Goal: Information Seeking & Learning: Learn about a topic

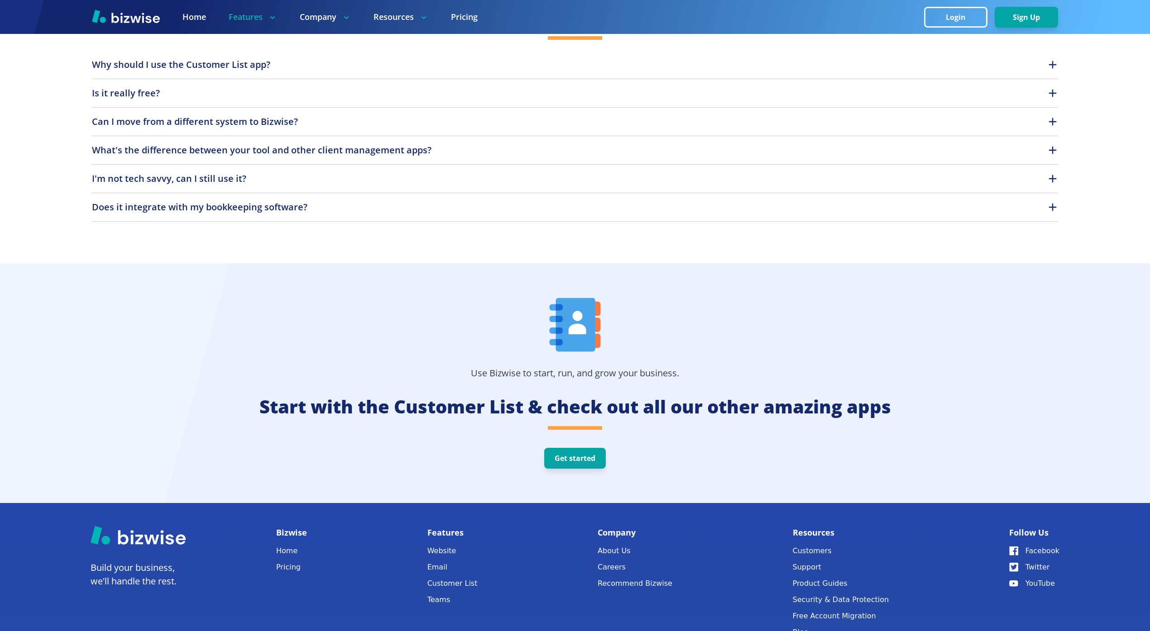
scroll to position [2802, 0]
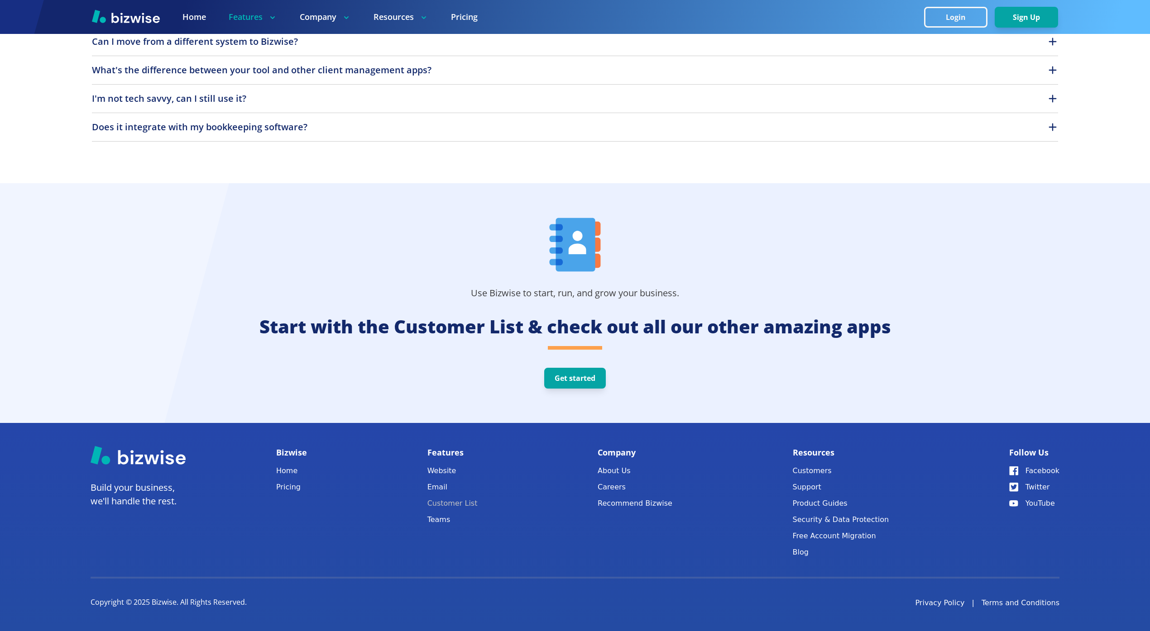
click at [461, 505] on link "Customer List" at bounding box center [452, 503] width 50 height 13
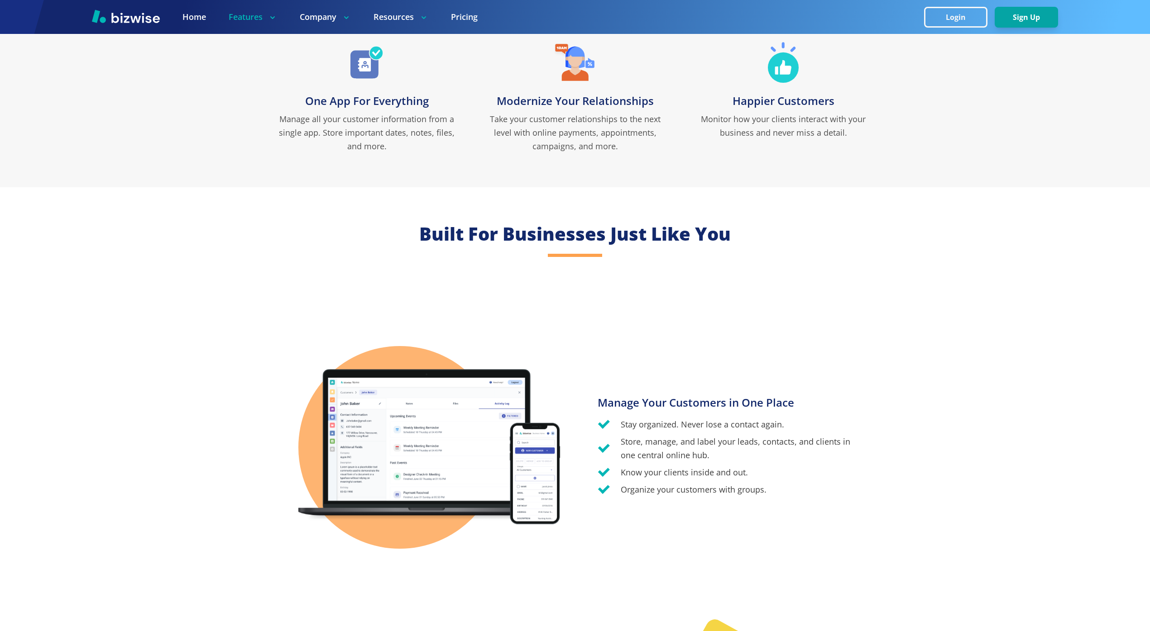
scroll to position [484, 0]
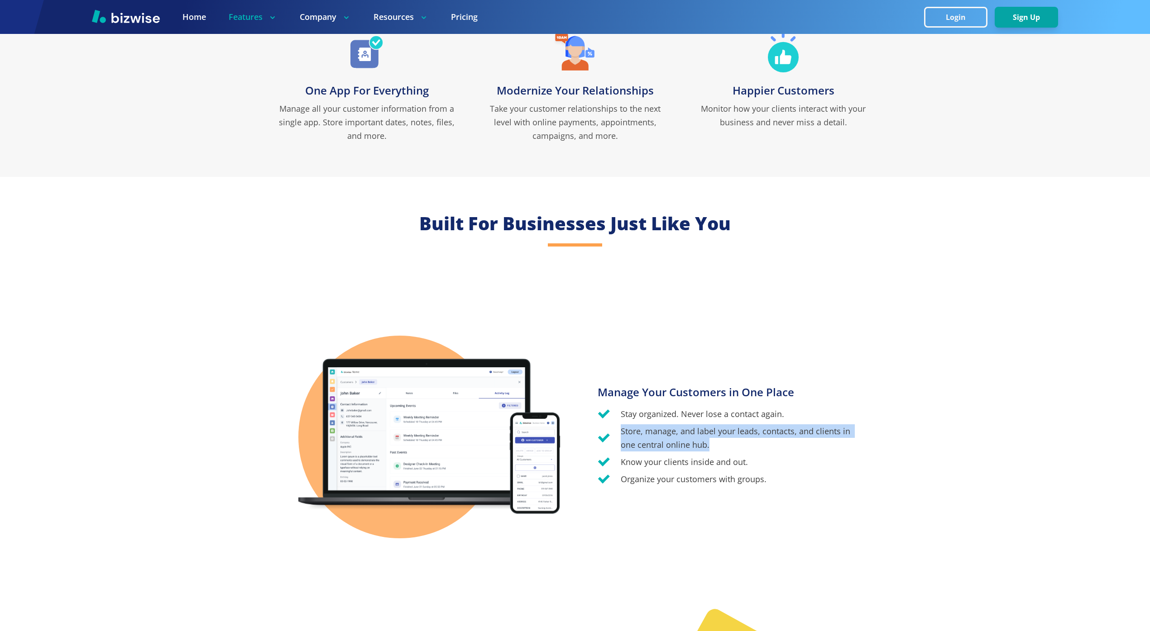
drag, startPoint x: 704, startPoint y: 446, endPoint x: 621, endPoint y: 433, distance: 83.3
click at [622, 433] on p "Store, manage, and label your leads, contacts, and clients in one central onlin…" at bounding box center [736, 438] width 231 height 27
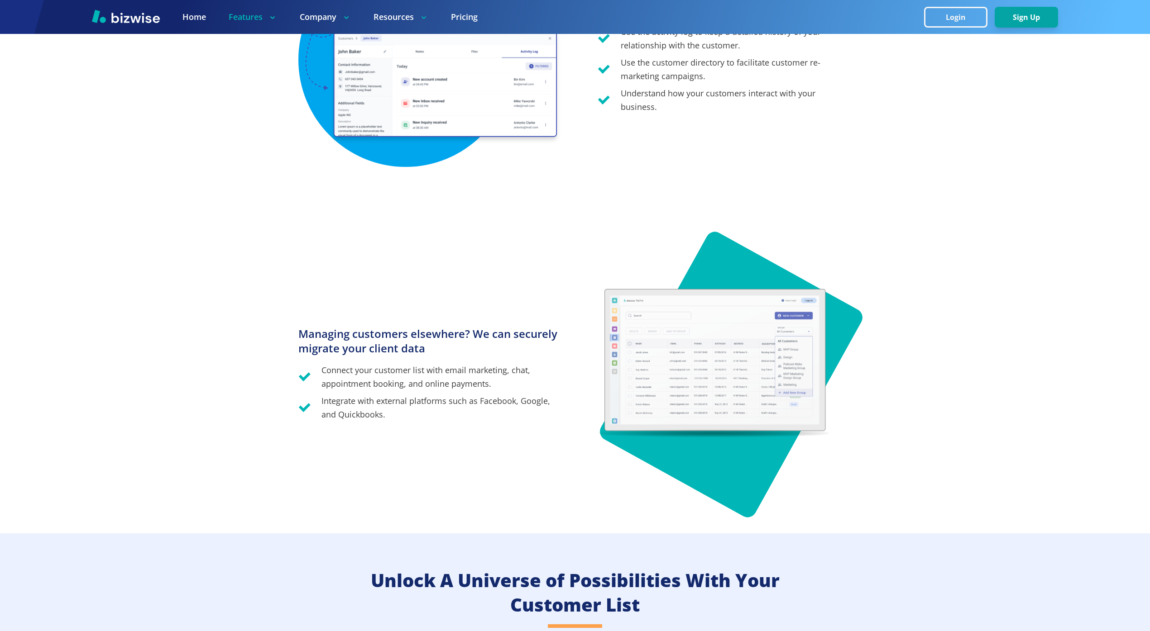
scroll to position [1618, 0]
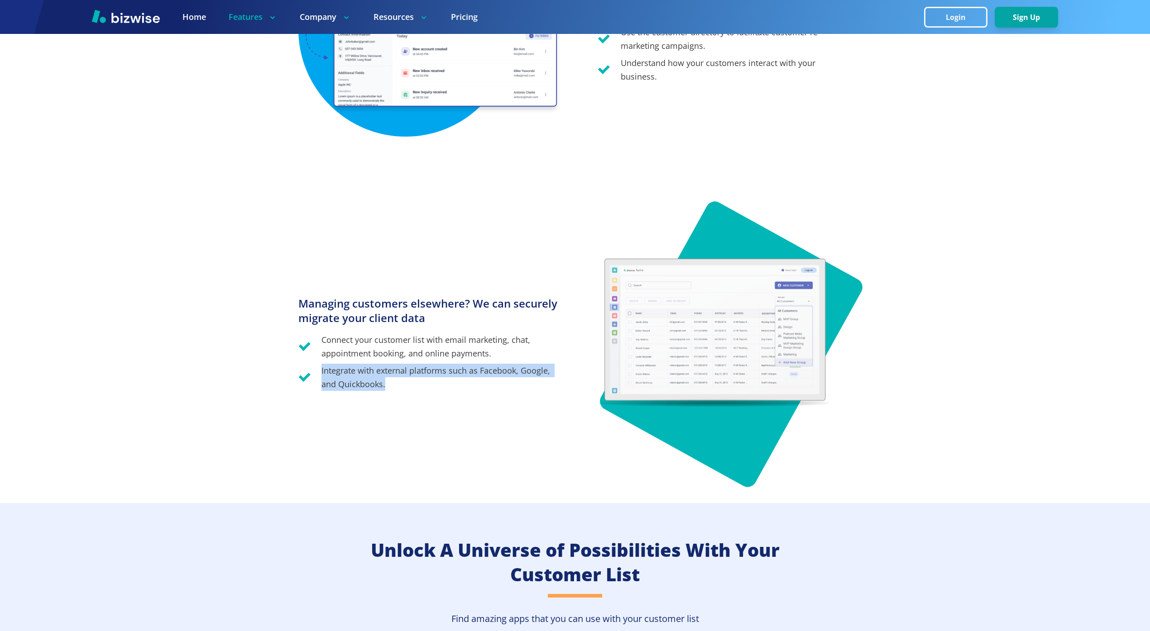
drag, startPoint x: 332, startPoint y: 377, endPoint x: 324, endPoint y: 376, distance: 8.2
click at [321, 374] on p "Integrate with external platforms such as Facebook, Google, and Quickbooks." at bounding box center [443, 377] width 244 height 27
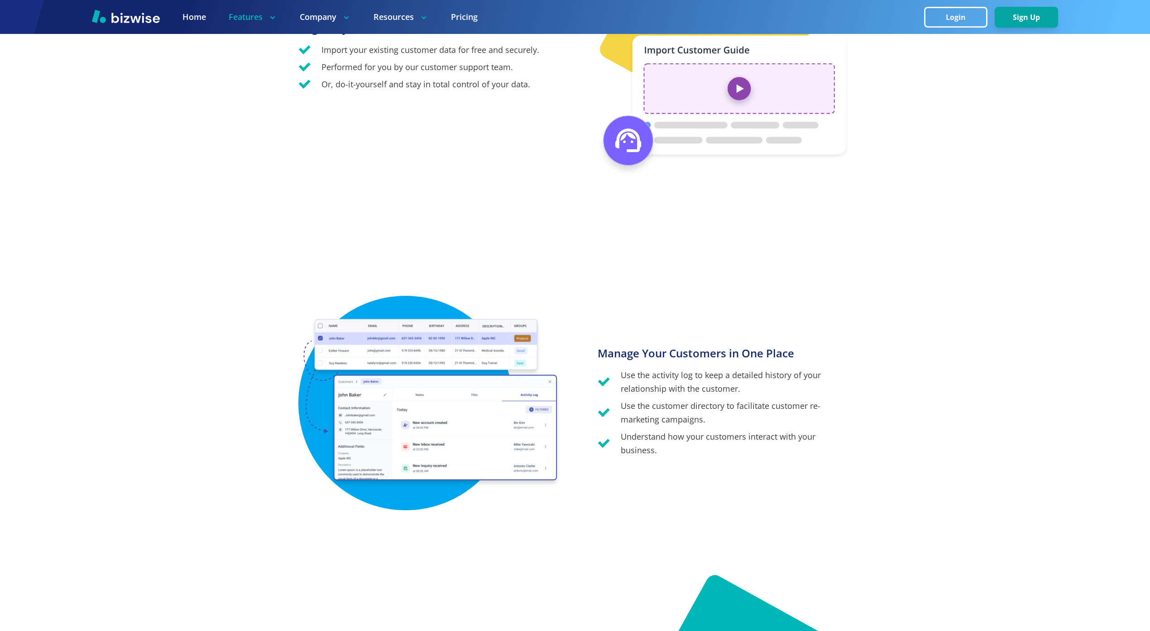
scroll to position [1242, 0]
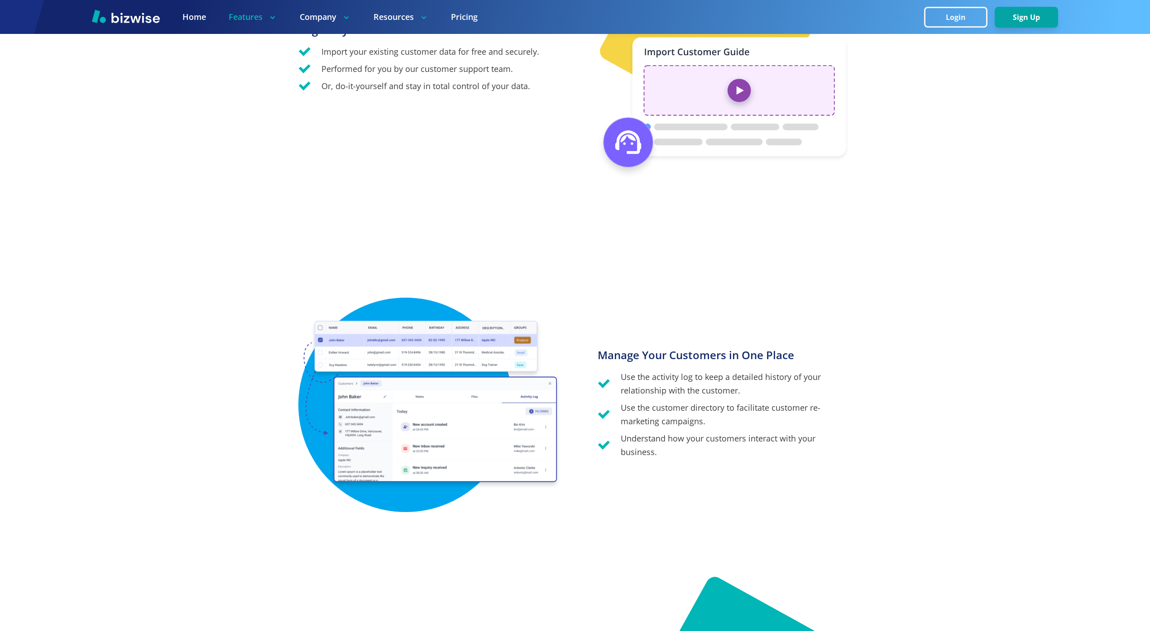
click at [663, 413] on p "Use the customer directory to facilitate customer re-marketing campaigns." at bounding box center [736, 414] width 231 height 27
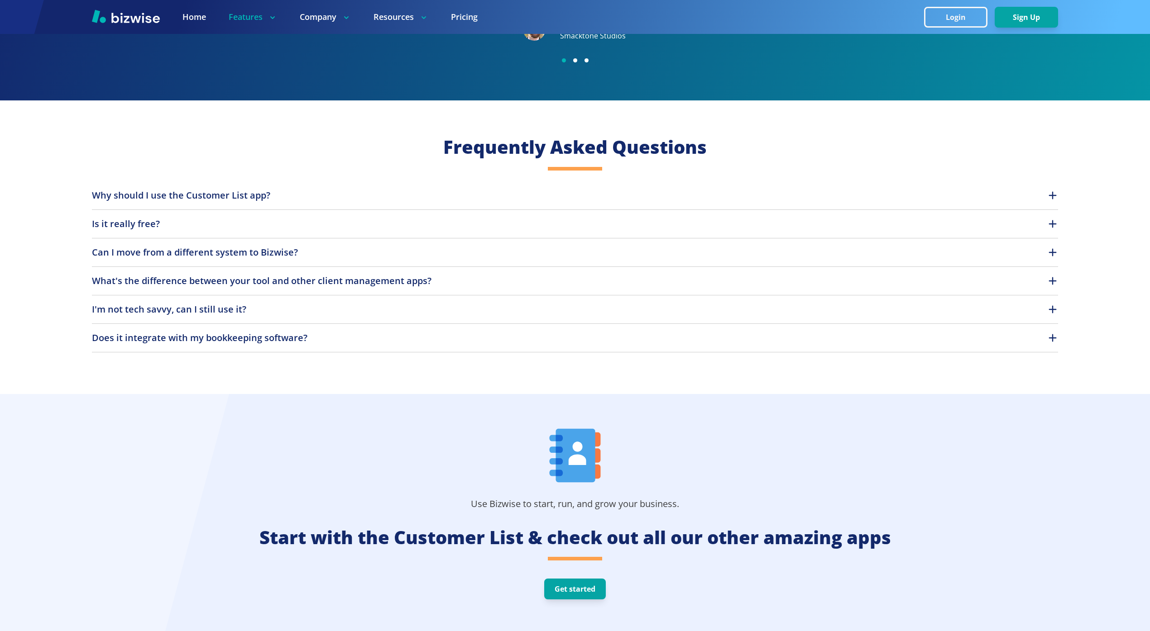
scroll to position [2521, 0]
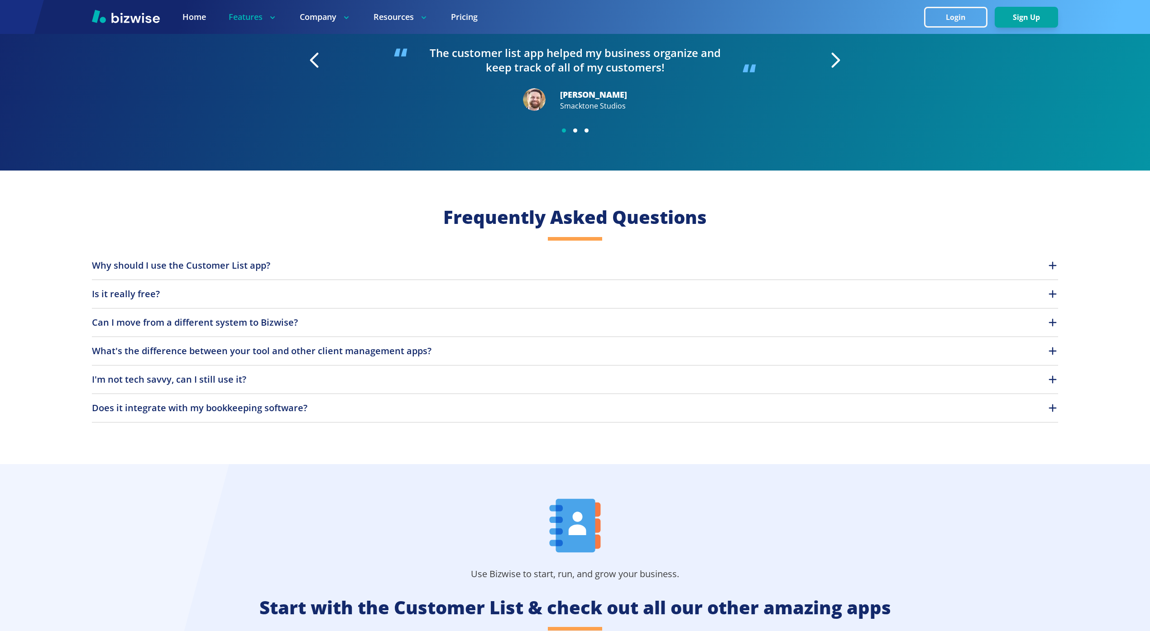
click at [332, 410] on button "Does it integrate with my bookkeeping software?" at bounding box center [575, 408] width 966 height 14
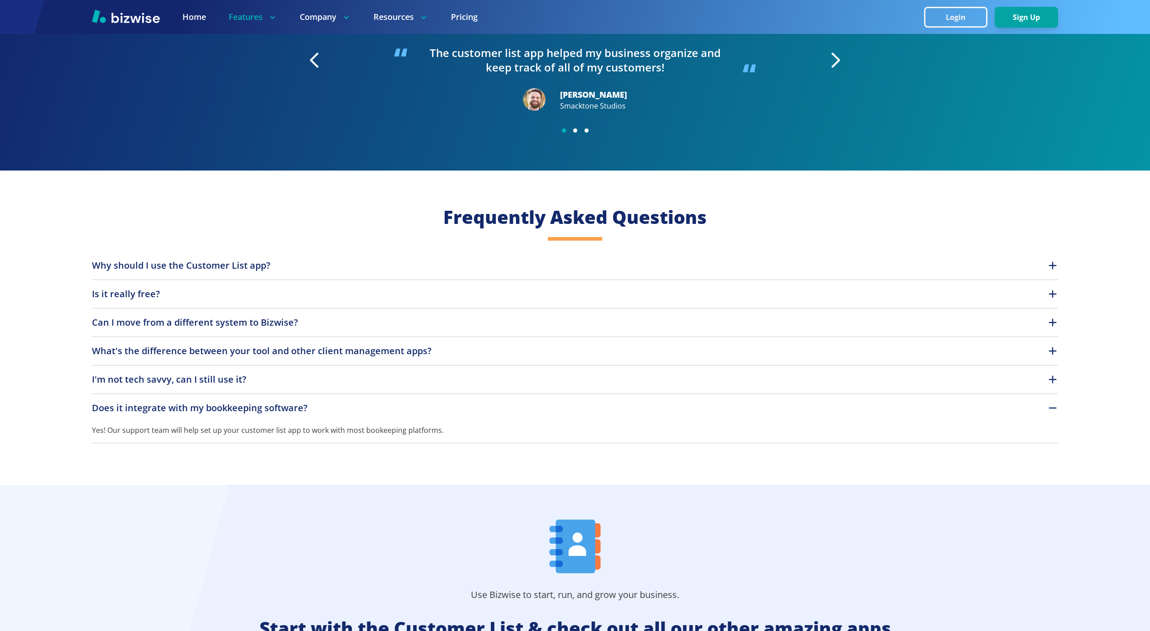
click at [330, 404] on button "Does it integrate with my bookkeeping software?" at bounding box center [575, 408] width 966 height 14
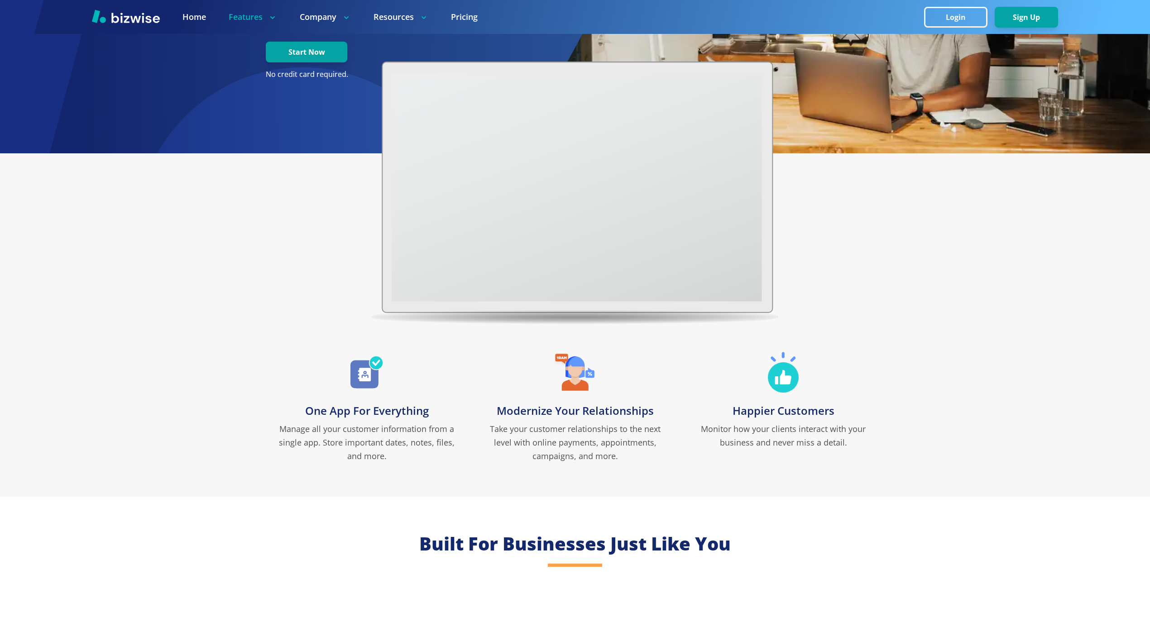
scroll to position [162, 0]
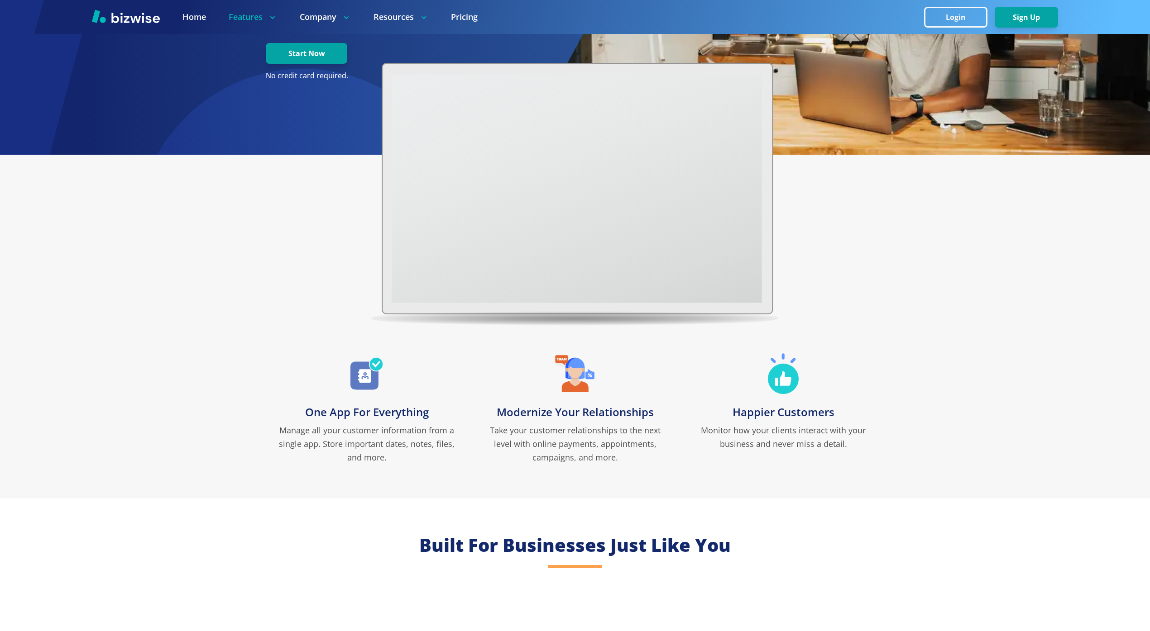
click at [331, 280] on div "One App For Everything Manage all your customer information from a single app. …" at bounding box center [575, 327] width 1150 height 344
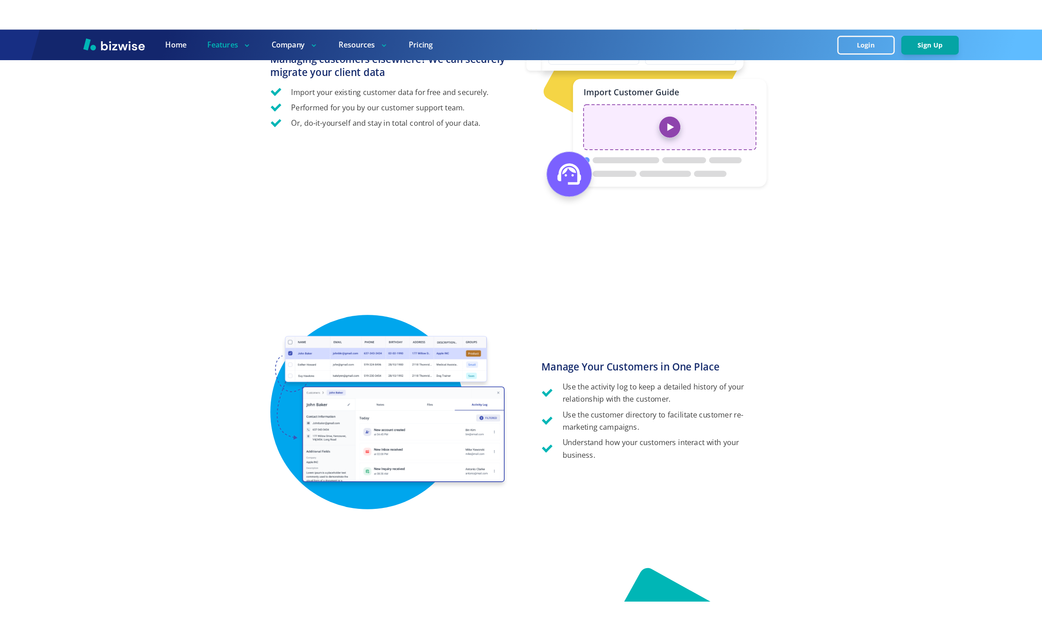
scroll to position [1549, 0]
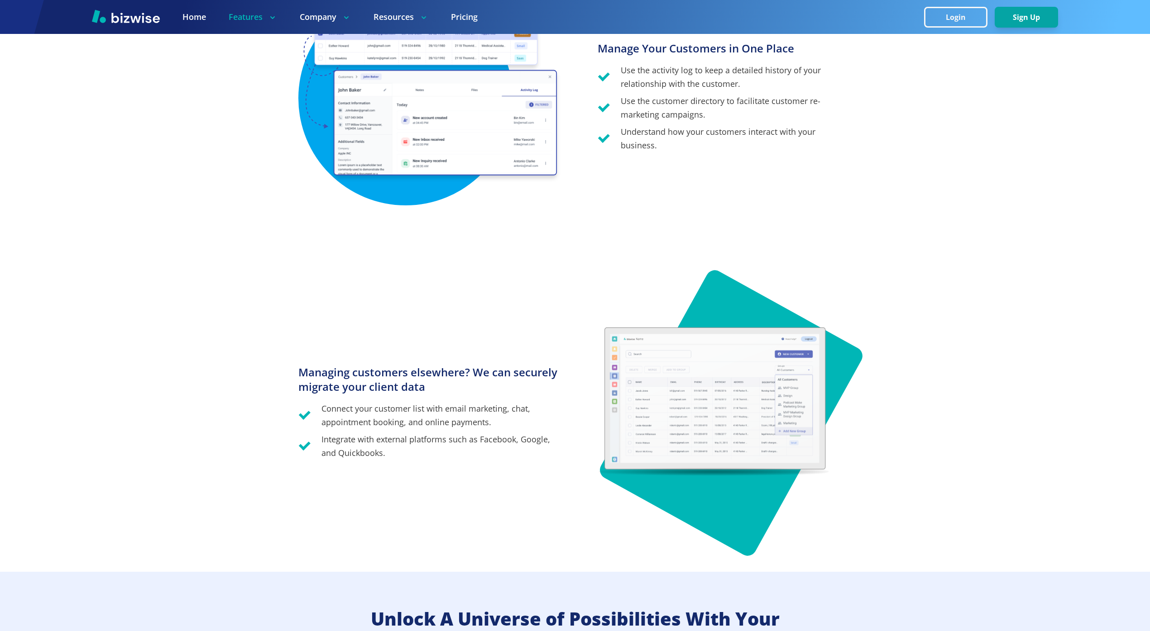
click at [579, 218] on div "Manage Your Customers in One Place Use the activity log to keep a detailed hist…" at bounding box center [574, 98] width 553 height 345
